Goal: Information Seeking & Learning: Learn about a topic

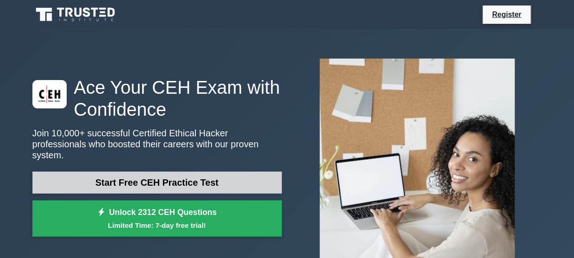
click at [193, 176] on link "Start Free CEH Practice Test" at bounding box center [156, 182] width 249 height 22
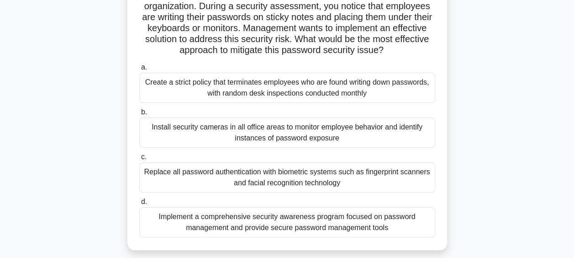
scroll to position [91, 0]
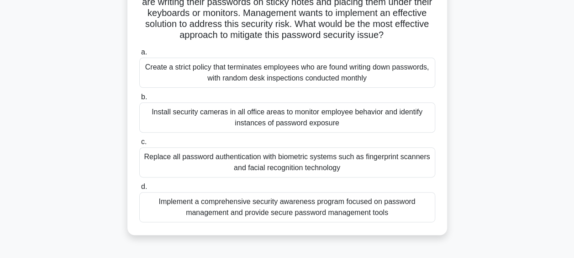
click at [250, 157] on div "Replace all password authentication with biometric systems such as fingerprint …" at bounding box center [287, 162] width 296 height 30
click at [139, 145] on input "c. Replace all password authentication with biometric systems such as fingerpri…" at bounding box center [139, 142] width 0 height 6
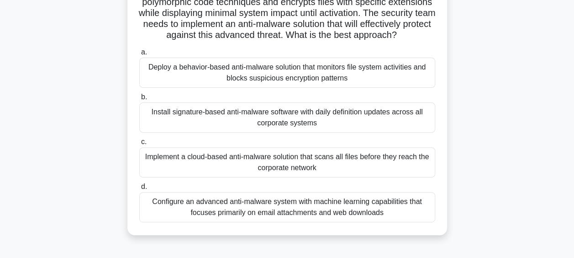
click at [272, 177] on div "Implement a cloud-based anti-malware solution that scans all files before they …" at bounding box center [287, 162] width 296 height 30
click at [139, 145] on input "c. Implement a cloud-based anti-malware solution that scans all files before th…" at bounding box center [139, 142] width 0 height 6
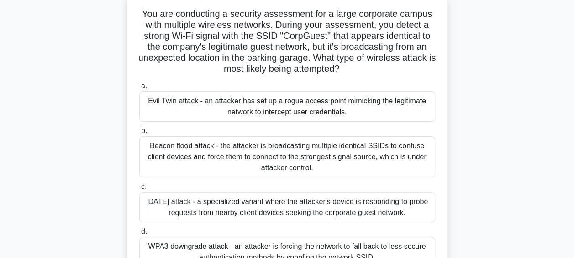
scroll to position [46, 0]
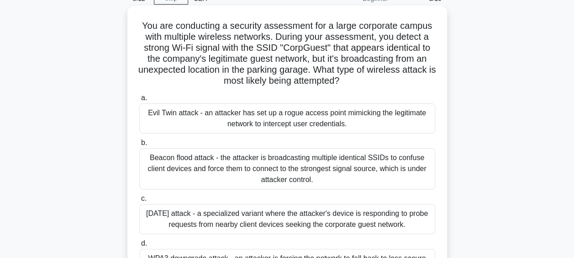
click at [279, 120] on div "Evil Twin attack - an attacker has set up a rogue access point mimicking the le…" at bounding box center [287, 118] width 296 height 30
click at [139, 101] on input "a. Evil Twin attack - an attacker has set up a rogue access point mimicking the…" at bounding box center [139, 98] width 0 height 6
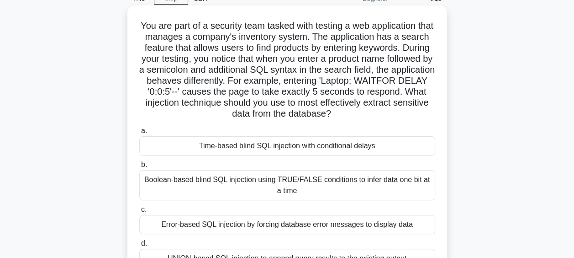
scroll to position [91, 0]
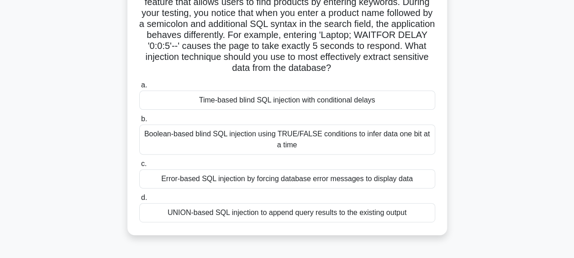
click at [263, 208] on div "UNION-based SQL injection to append query results to the existing output" at bounding box center [287, 212] width 296 height 19
click at [139, 200] on input "d. UNION-based SQL injection to append query results to the existing output" at bounding box center [139, 198] width 0 height 6
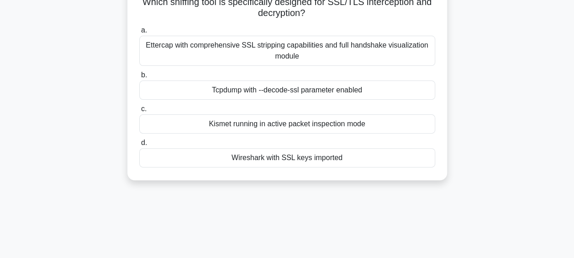
click at [307, 161] on div "Wireshark with SSL keys imported" at bounding box center [287, 157] width 296 height 19
click at [139, 146] on input "d. Wireshark with SSL keys imported" at bounding box center [139, 143] width 0 height 6
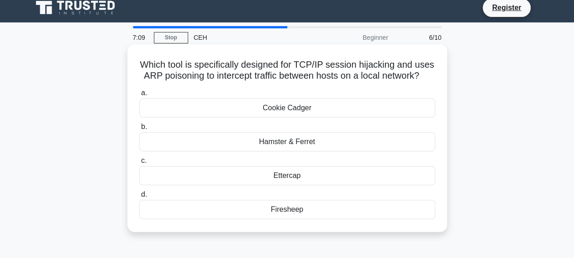
scroll to position [0, 0]
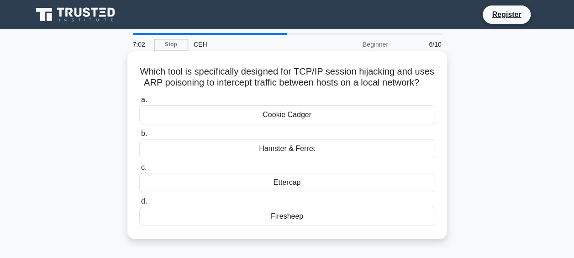
click at [305, 152] on div "Hamster & Ferret" at bounding box center [287, 148] width 296 height 19
click at [139, 137] on input "b. Hamster & Ferret" at bounding box center [139, 134] width 0 height 6
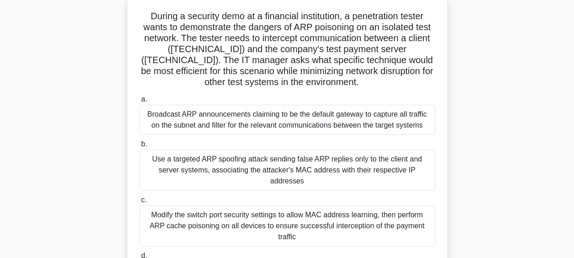
scroll to position [137, 0]
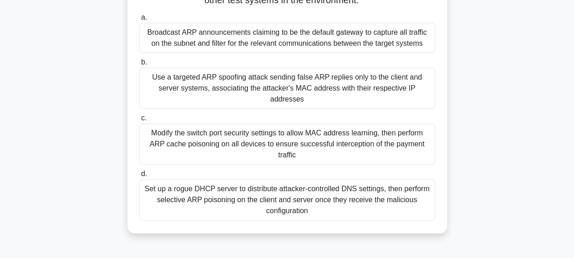
click at [198, 90] on div "Use a targeted ARP spoofing attack sending false ARP replies only to the client…" at bounding box center [287, 88] width 296 height 41
click at [139, 65] on input "b. Use a targeted ARP spoofing attack sending false ARP replies only to the cli…" at bounding box center [139, 62] width 0 height 6
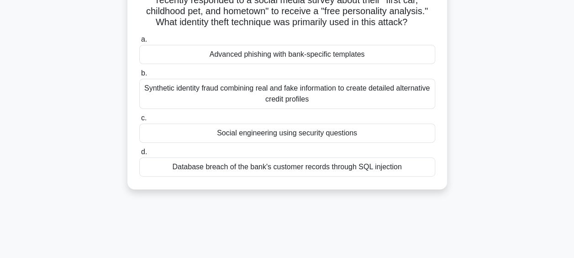
click at [259, 142] on div "Social engineering using security questions" at bounding box center [287, 132] width 296 height 19
click at [139, 121] on input "c. Social engineering using security questions" at bounding box center [139, 118] width 0 height 6
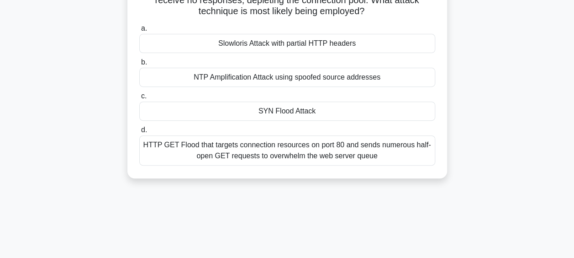
scroll to position [46, 0]
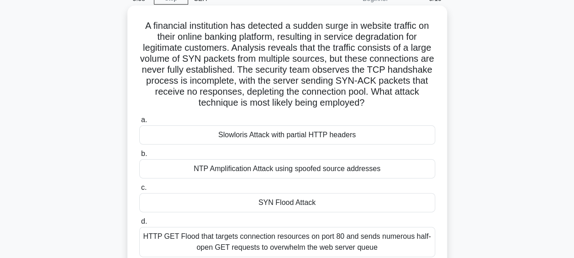
click at [284, 205] on div "SYN Flood Attack" at bounding box center [287, 202] width 296 height 19
click at [139, 190] on input "c. SYN Flood Attack" at bounding box center [139, 187] width 0 height 6
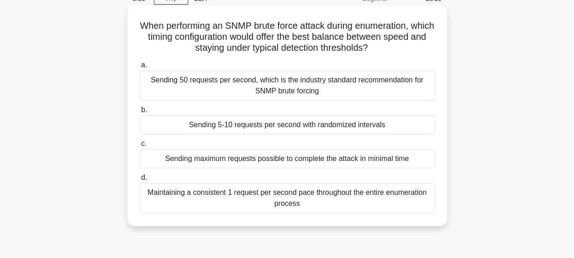
click at [209, 130] on div "Sending 5-10 requests per second with randomized intervals" at bounding box center [287, 124] width 296 height 19
click at [139, 113] on input "b. Sending 5-10 requests per second with randomized intervals" at bounding box center [139, 110] width 0 height 6
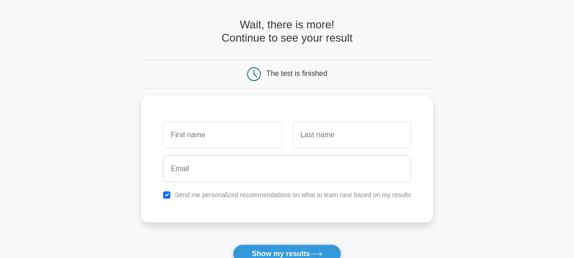
scroll to position [46, 0]
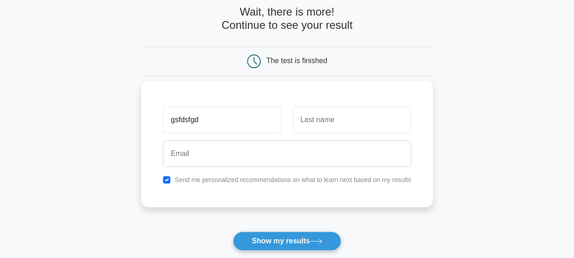
type input "gsfdsfgd"
click at [333, 114] on input "text" at bounding box center [352, 119] width 118 height 26
type input "dsfgdfg"
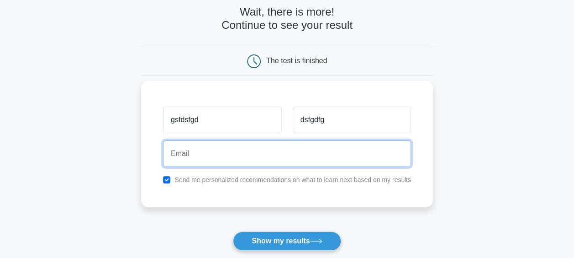
click at [270, 163] on input "email" at bounding box center [287, 153] width 248 height 26
type input "[EMAIL_ADDRESS][DOMAIN_NAME]"
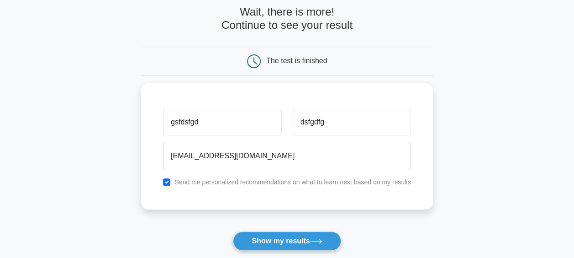
click at [271, 237] on button "Show my results" at bounding box center [287, 240] width 108 height 19
